Goal: Transaction & Acquisition: Purchase product/service

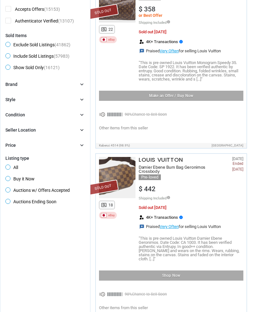
scroll to position [119, 0]
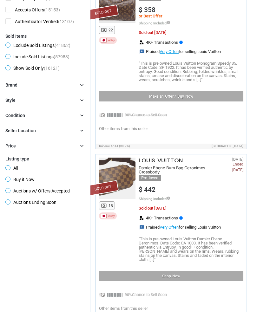
click at [79, 88] on icon "chevron_right" at bounding box center [82, 85] width 6 height 6
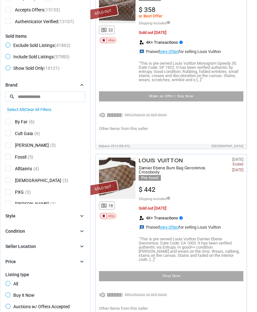
scroll to position [960, 0]
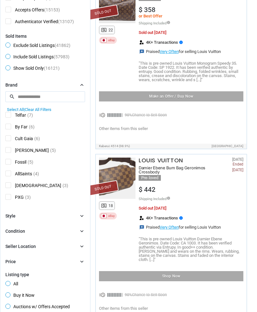
click at [56, 102] on input "search" at bounding box center [45, 96] width 80 height 11
click at [54, 102] on input "search" at bounding box center [45, 96] width 80 height 11
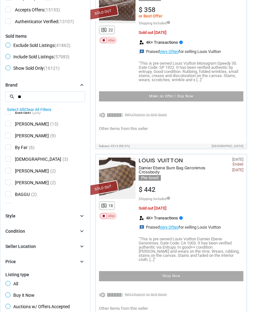
scroll to position [0, 0]
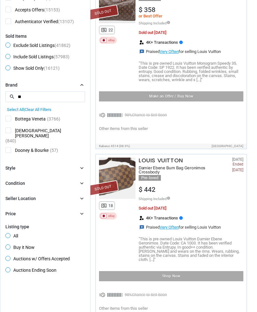
type input "**"
click at [45, 120] on div "Bottega Veneta (3766)" at bounding box center [45, 120] width 80 height 8
click at [13, 122] on span "Bottega Veneta" at bounding box center [25, 120] width 40 height 8
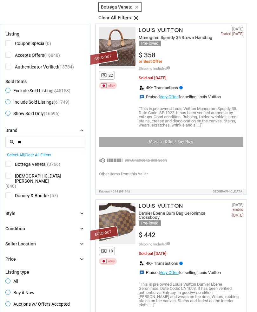
scroll to position [93, 0]
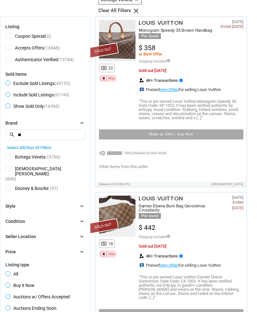
click at [51, 159] on span "(3766)" at bounding box center [53, 156] width 13 height 5
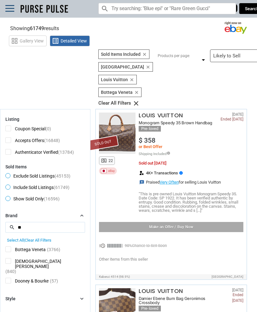
scroll to position [0, 0]
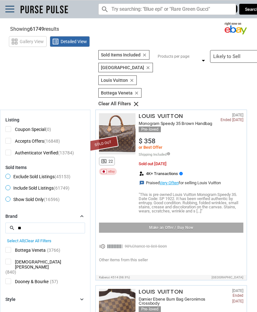
click at [171, 13] on input "Search for models" at bounding box center [167, 8] width 138 height 11
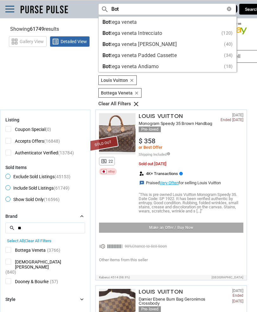
click at [135, 23] on div "Bot tega veneta" at bounding box center [167, 22] width 130 height 5
type input "Bottega veneta"
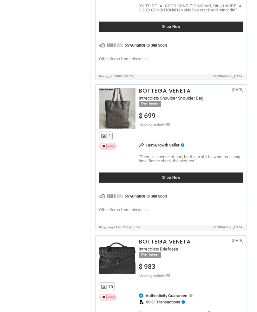
scroll to position [512, 0]
